Goal: Transaction & Acquisition: Purchase product/service

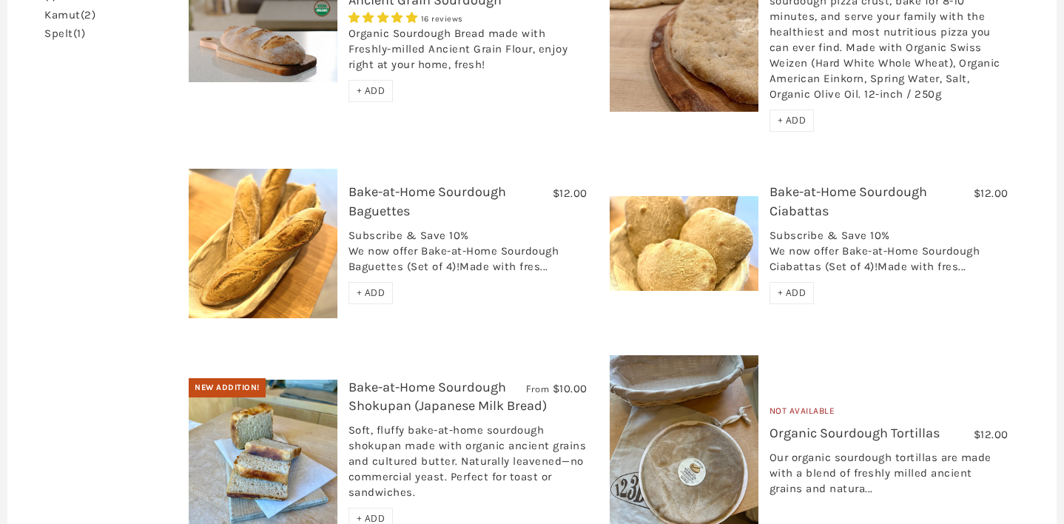
scroll to position [349, 0]
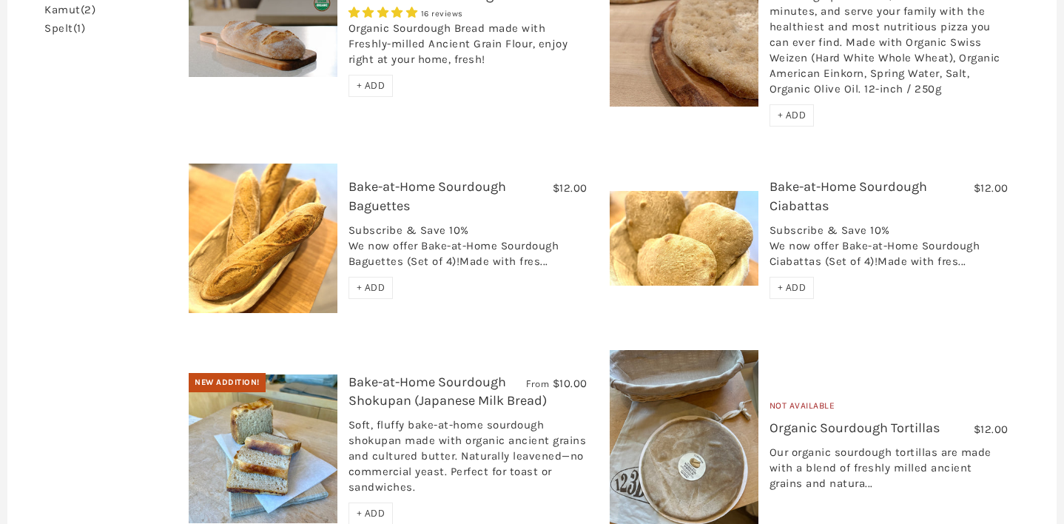
click at [412, 186] on link "Bake-at-Home Sourdough Baguettes" at bounding box center [427, 195] width 158 height 35
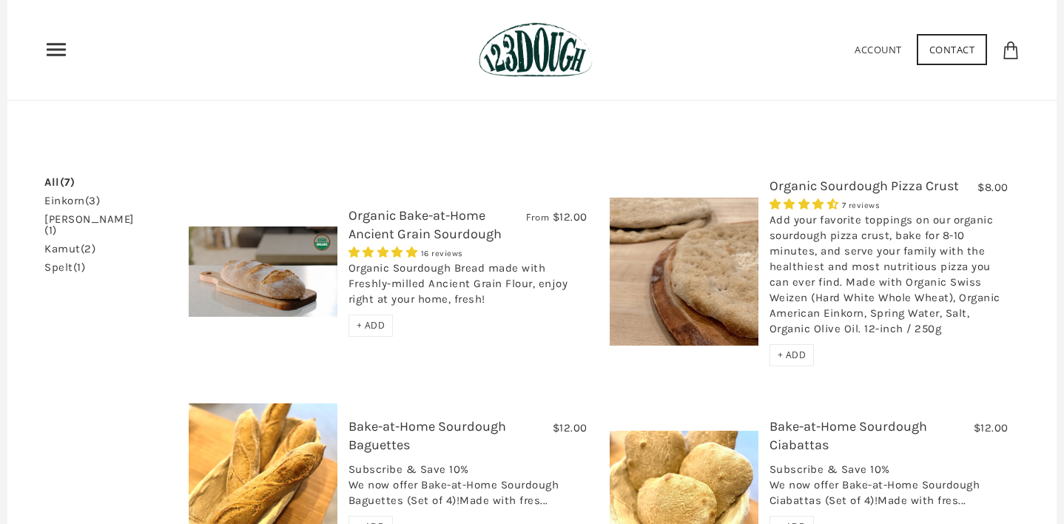
scroll to position [109, 0]
click at [408, 225] on h3 "Organic Bake-at-Home Ancient Grain Sourdough" at bounding box center [467, 229] width 239 height 44
click at [294, 277] on img at bounding box center [263, 272] width 149 height 90
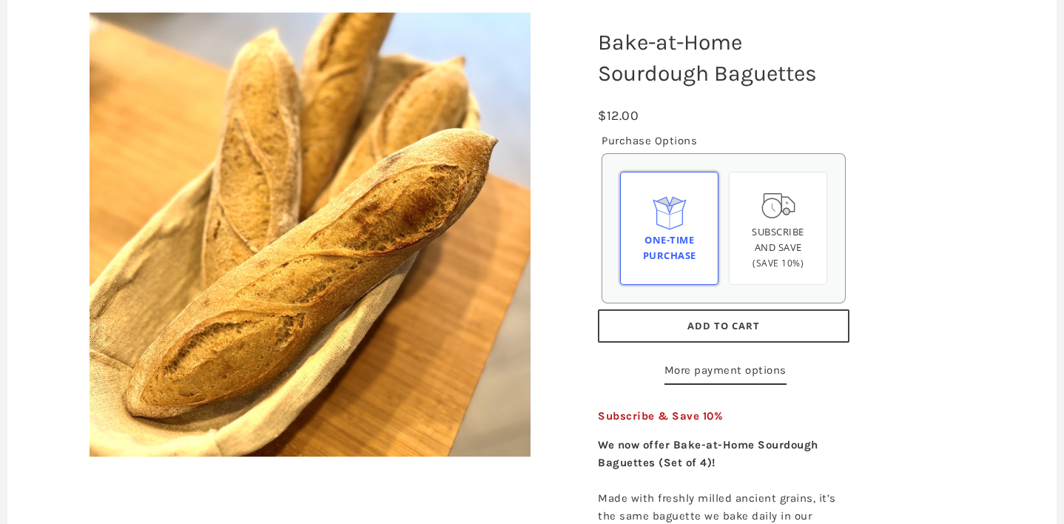
scroll to position [214, 0]
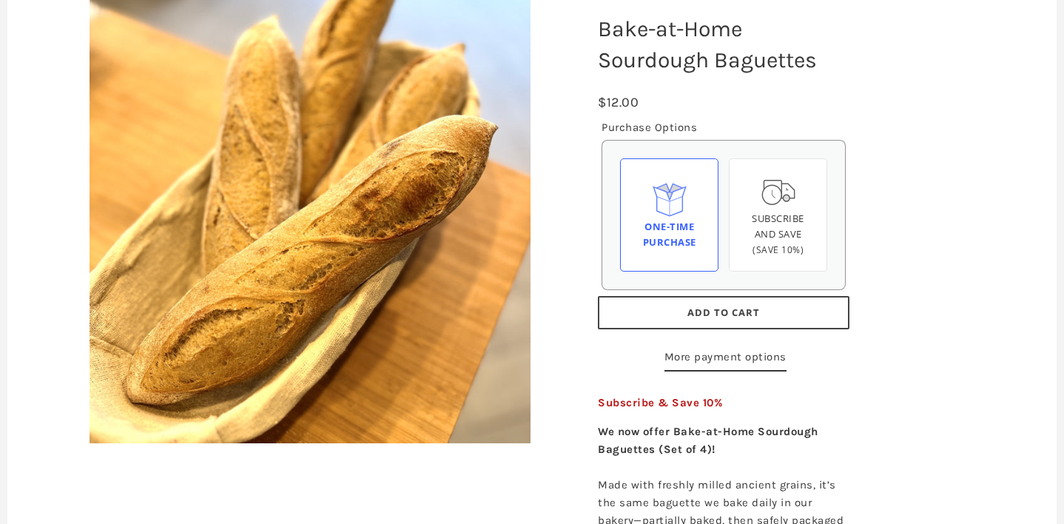
click at [696, 314] on span "Add to Cart" at bounding box center [723, 312] width 72 height 13
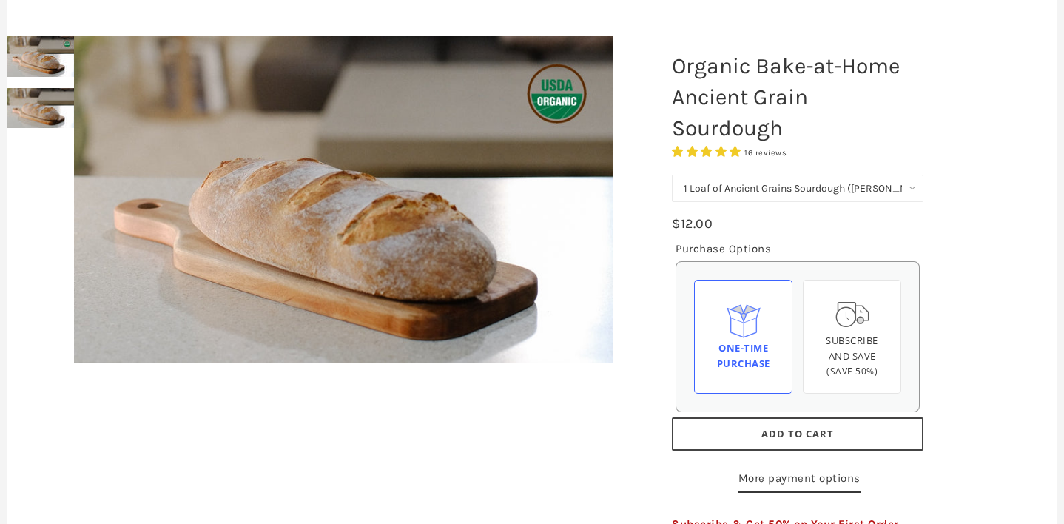
scroll to position [236, 0]
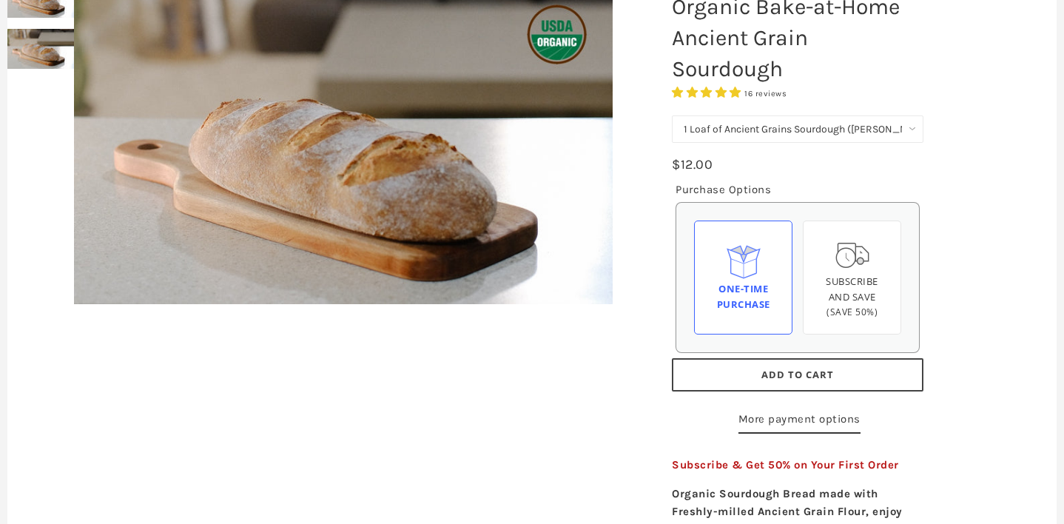
click at [768, 374] on span "Add to Cart" at bounding box center [797, 374] width 72 height 13
